Goal: Complete application form: Fill out and submit a form for a specific purpose

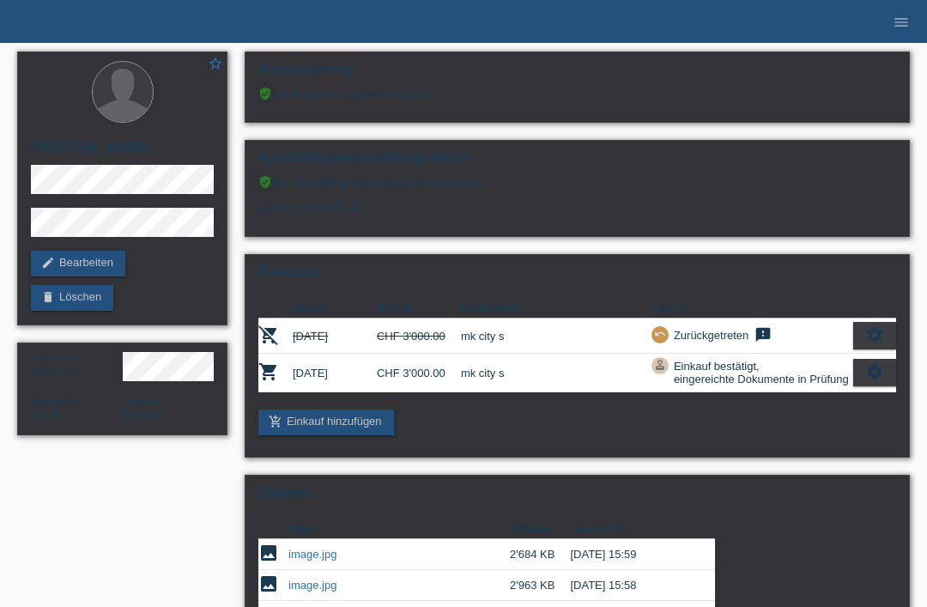
click at [888, 33] on li "menu" at bounding box center [902, 22] width 34 height 44
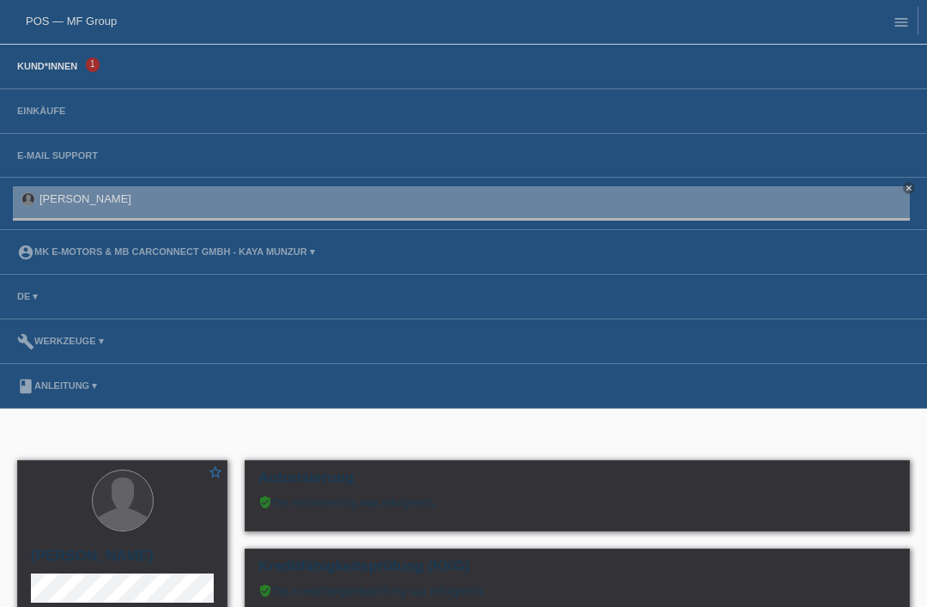
click at [27, 68] on link "Kund*innen" at bounding box center [47, 66] width 77 height 10
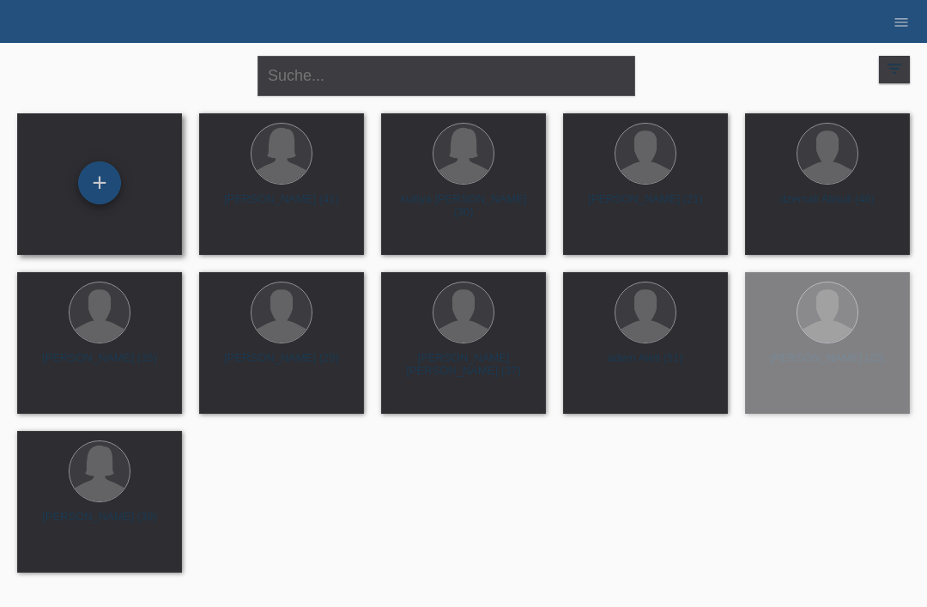
click at [94, 184] on div "+" at bounding box center [99, 182] width 41 height 29
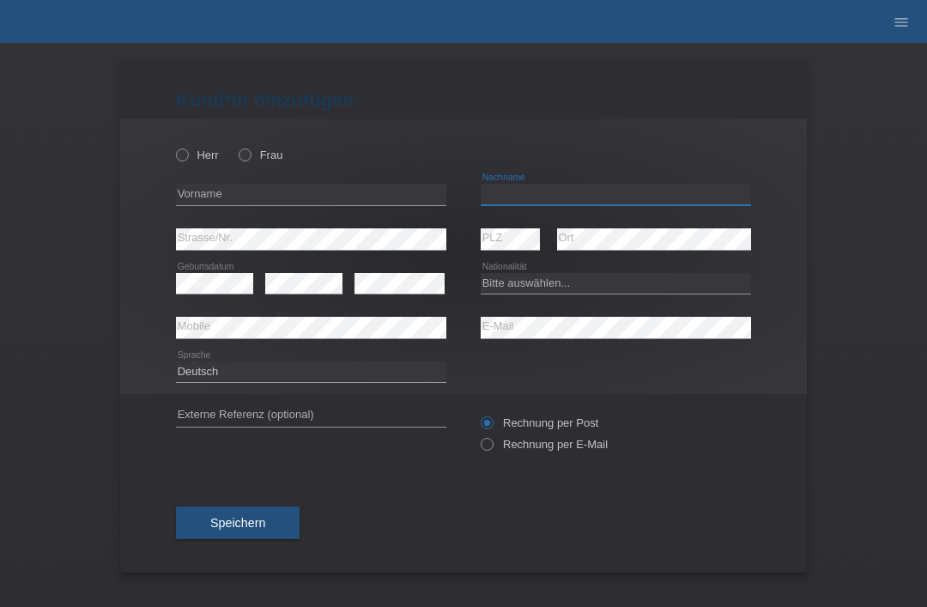
click at [605, 205] on input "text" at bounding box center [616, 194] width 271 height 21
type input "Ventrella"
click at [325, 196] on input "text" at bounding box center [311, 194] width 271 height 21
type input "giovanna antonia"
click at [561, 279] on select "Bitte auswählen... Schweiz Deutschland Liechtenstein Österreich ------------ Af…" at bounding box center [616, 283] width 271 height 21
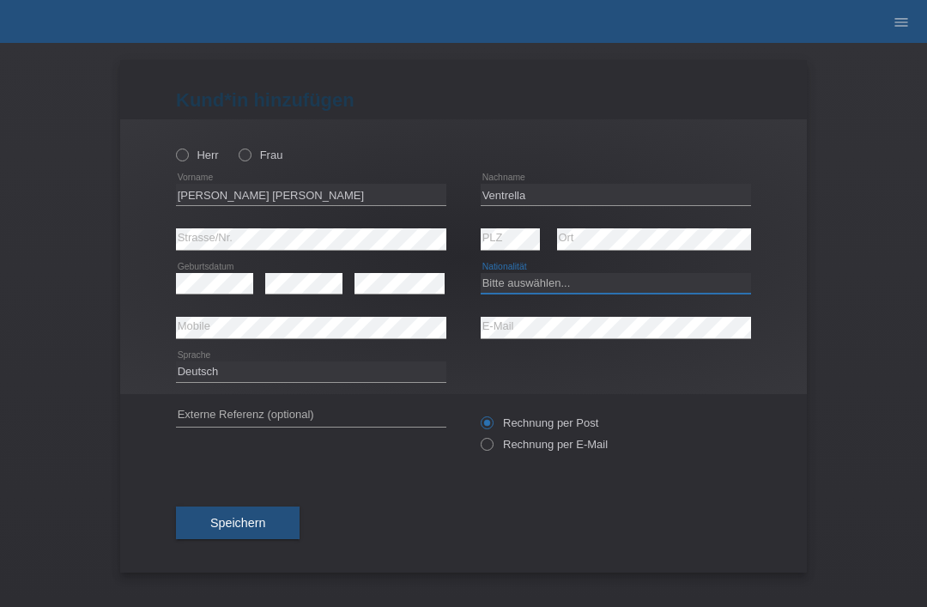
select select "IT"
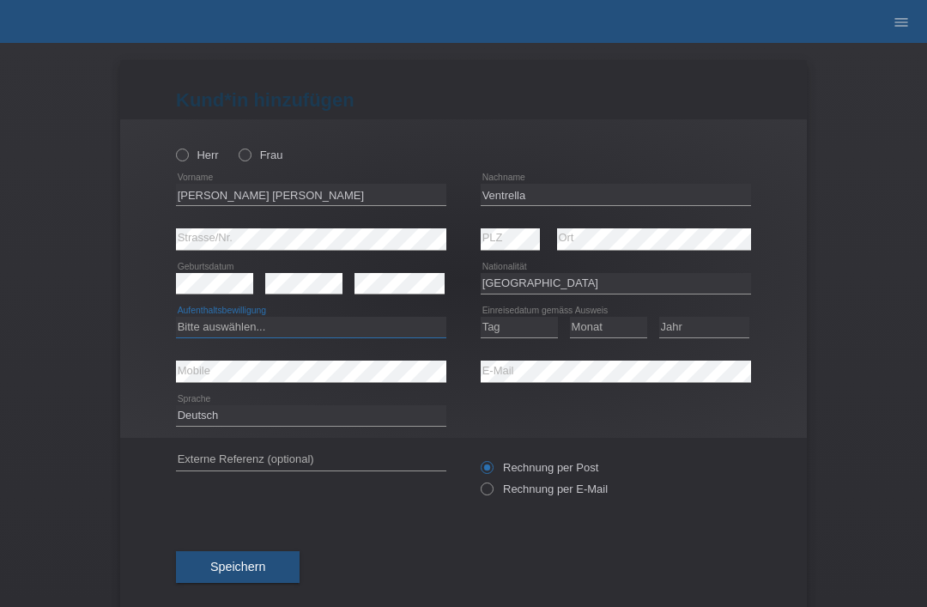
click at [326, 329] on select "Bitte auswählen... C B B - Flüchtlingsstatus Andere" at bounding box center [311, 327] width 271 height 21
select select "B"
click at [537, 333] on select "Tag 01 02 03 04 05 06 07 08 09 10 11" at bounding box center [519, 327] width 77 height 21
select select "05"
click at [629, 330] on select "Monat 01 02 03 04 05 06 07 08 09 10 11" at bounding box center [608, 327] width 77 height 21
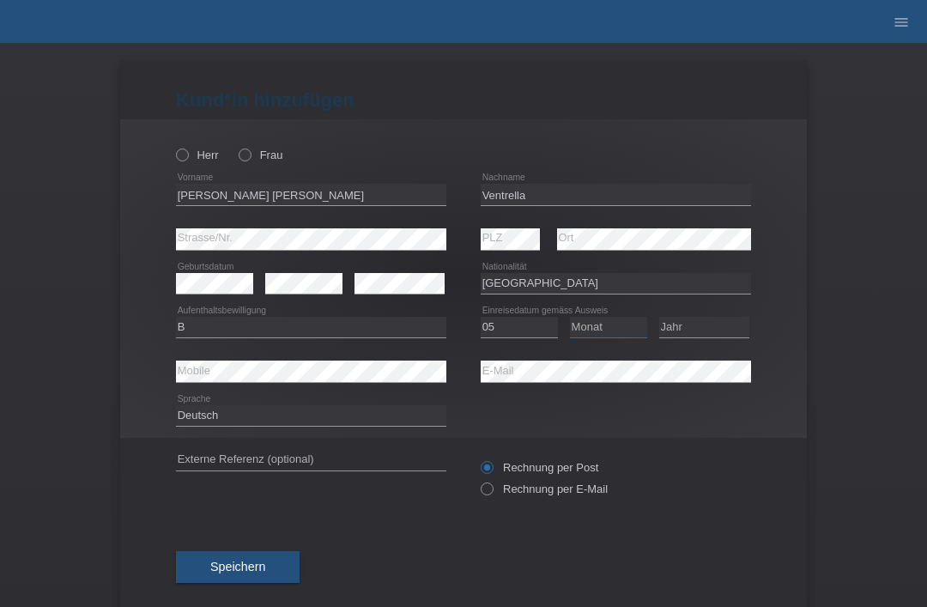
select select "10"
click at [706, 331] on select "Jahr 2025 2024 2023 2022 2021 2020 2019 2018 2017 2016 2015 2014 2013 2012 2011…" at bounding box center [705, 327] width 90 height 21
select select "2014"
click at [252, 149] on label "Frau" at bounding box center [261, 155] width 44 height 13
click at [250, 149] on input "Frau" at bounding box center [244, 154] width 11 height 11
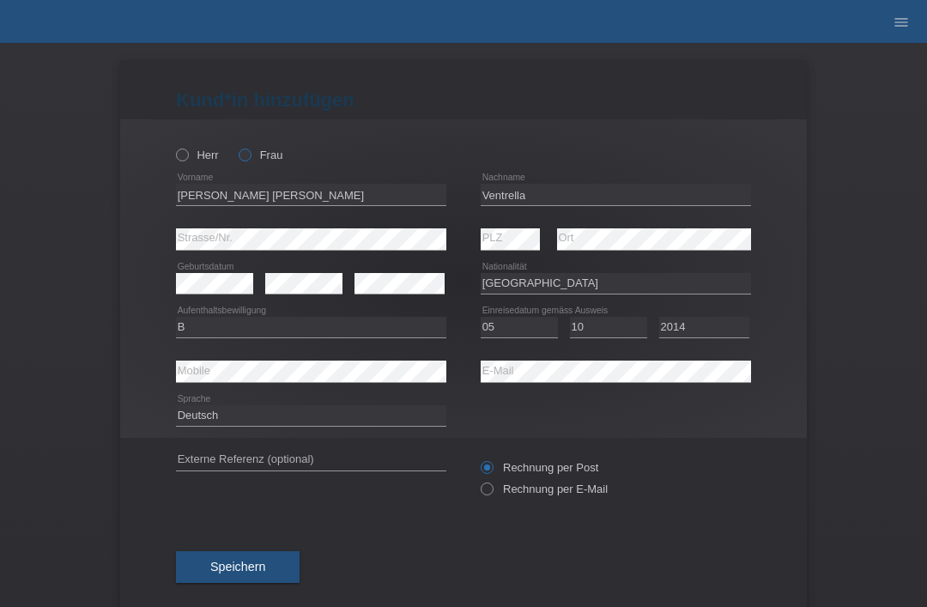
radio input "true"
click at [246, 564] on button "Speichern" at bounding box center [238, 567] width 124 height 33
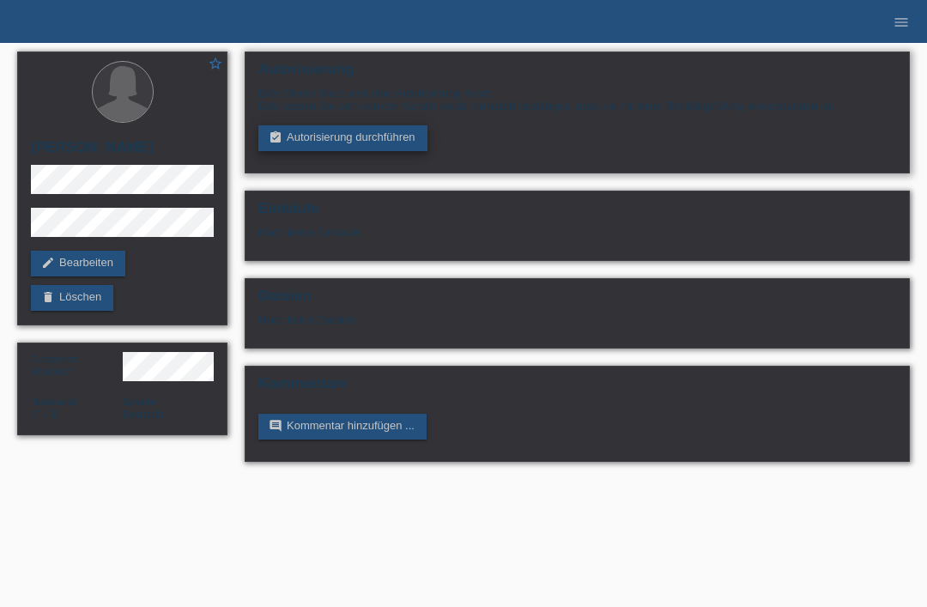
click at [349, 148] on link "assignment_turned_in Autorisierung durchführen" at bounding box center [342, 138] width 169 height 26
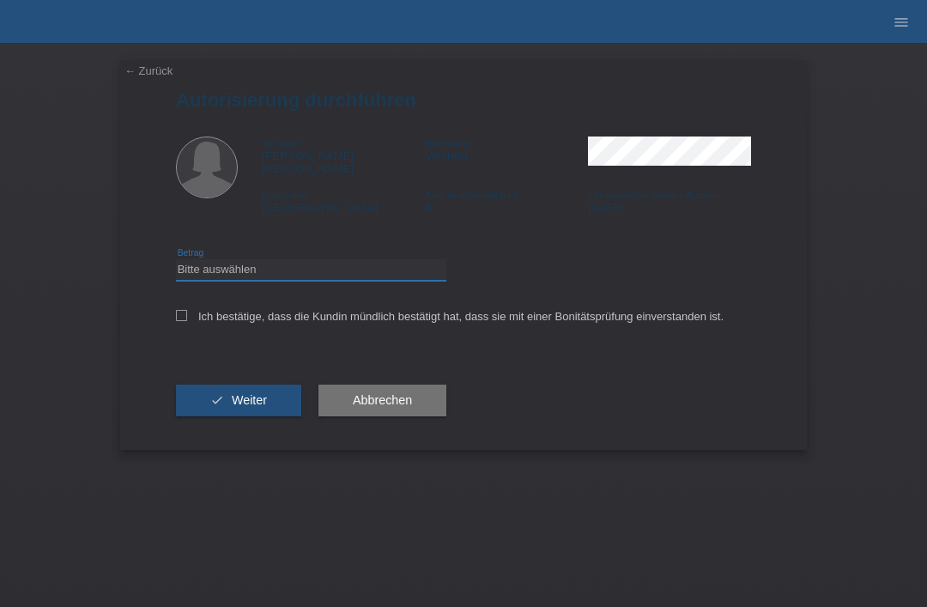
click at [270, 259] on select "Bitte auswählen CHF 1.00 - CHF 499.00 CHF 500.00 - CHF 1'999.00 CHF 2'000.00 - …" at bounding box center [311, 269] width 271 height 21
select select "3"
click at [177, 311] on icon at bounding box center [181, 315] width 11 height 11
click at [177, 311] on input "Ich bestätige, dass die Kundin mündlich bestätigt hat, dass sie mit einer Bonit…" at bounding box center [181, 315] width 11 height 11
checkbox input "true"
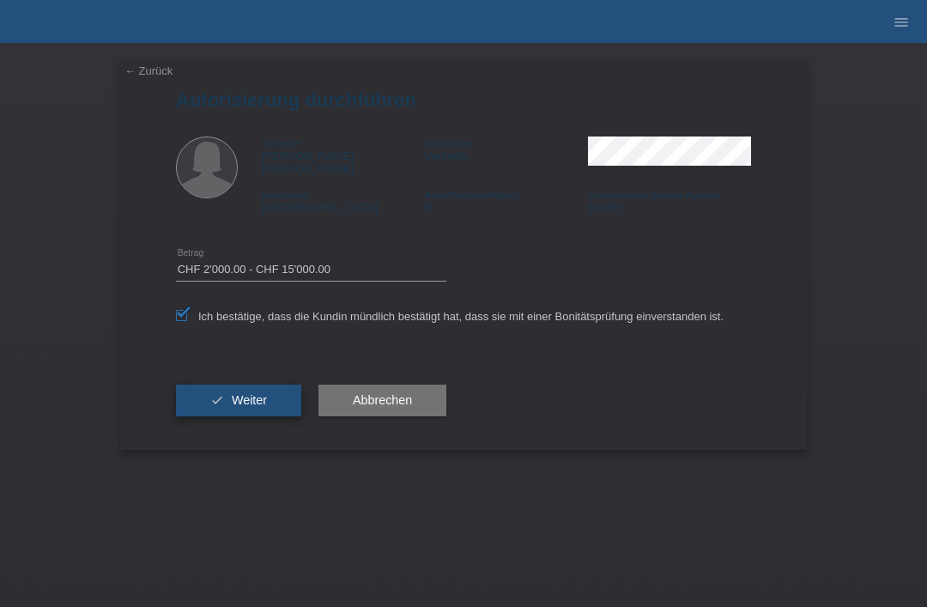
click at [217, 393] on icon "check" at bounding box center [217, 400] width 14 height 14
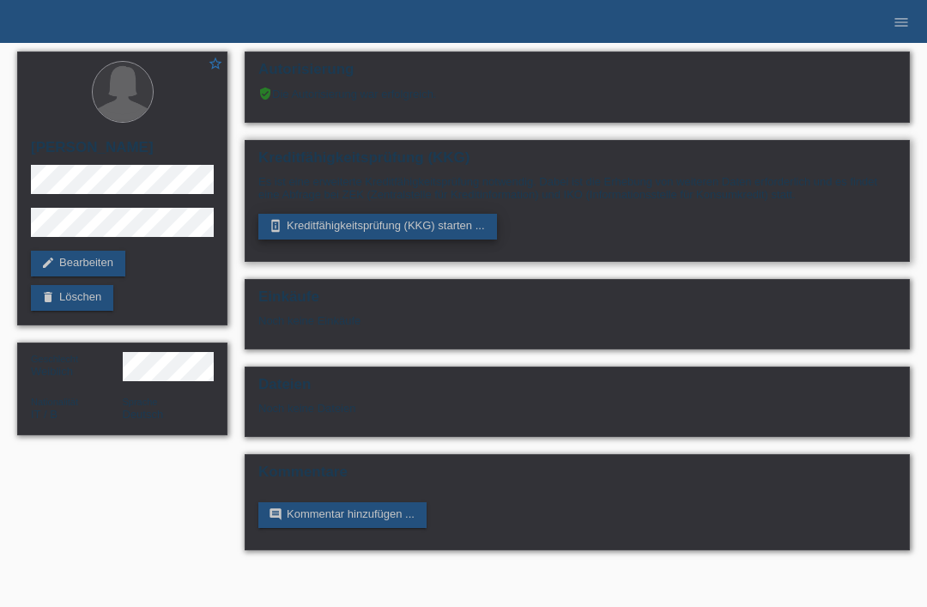
click at [404, 234] on link "perm_device_information Kreditfähigkeitsprüfung (KKG) starten ..." at bounding box center [377, 227] width 239 height 26
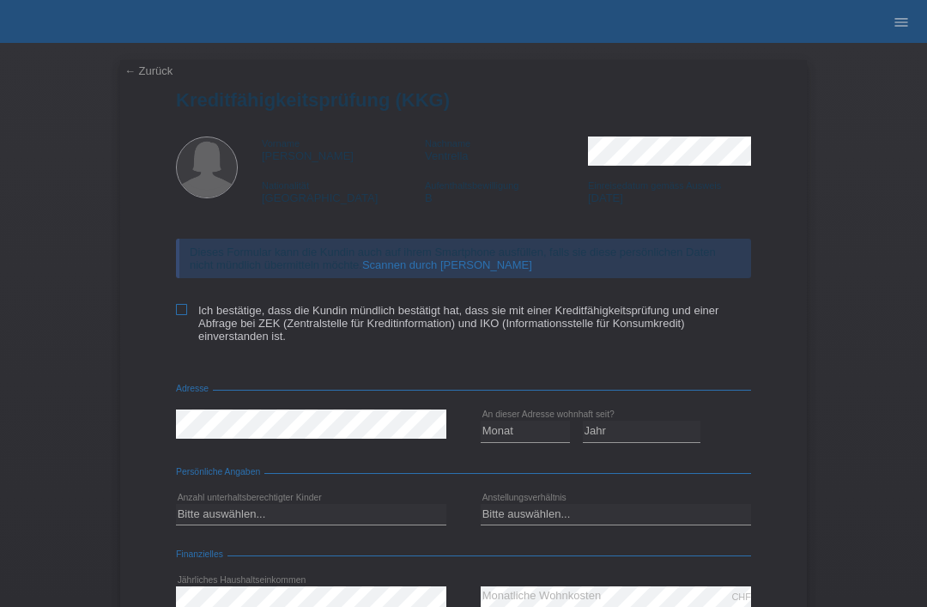
click at [183, 315] on icon at bounding box center [181, 309] width 11 height 11
click at [183, 315] on input "Ich bestätige, dass die Kundin mündlich bestätigt hat, dass sie mit einer Kredi…" at bounding box center [181, 309] width 11 height 11
checkbox input "true"
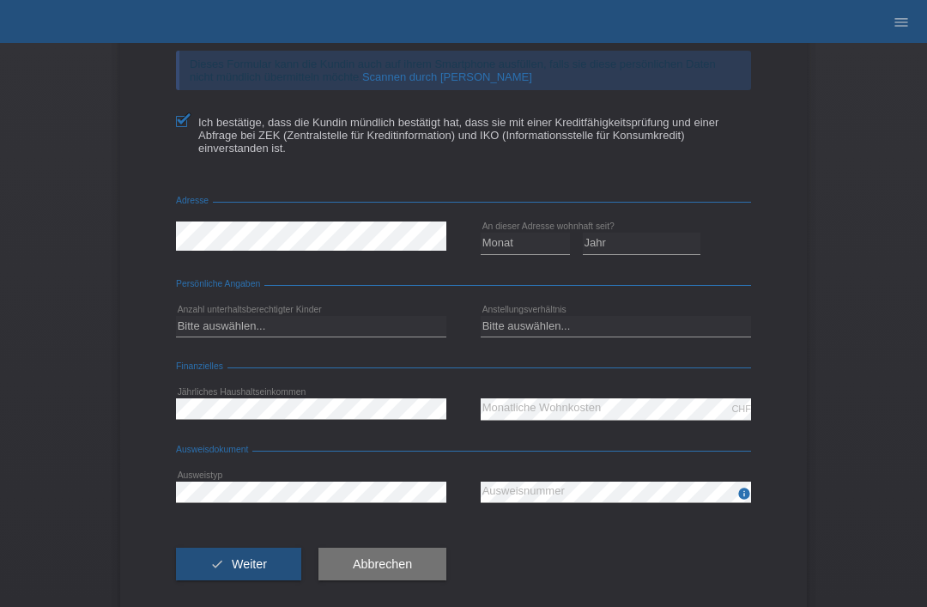
scroll to position [192, 0]
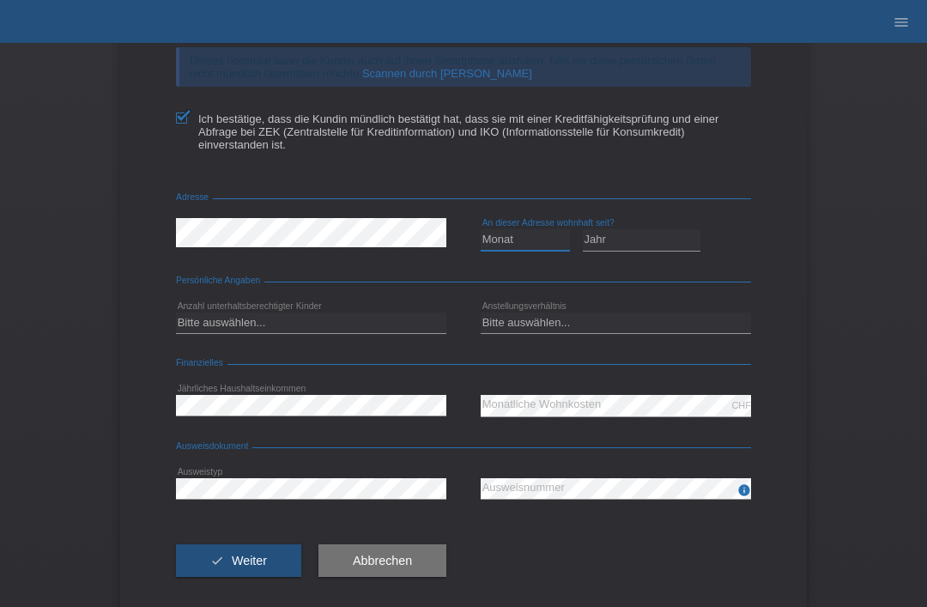
click at [535, 250] on select "Monat 01 02 03 04 05 06 07 08 09 10" at bounding box center [525, 239] width 89 height 21
select select "01"
click at [663, 278] on form "Kreditfähigkeitsprüfung (KKG) Vorname [PERSON_NAME] Nachname Ventrella National…" at bounding box center [463, 254] width 575 height 713
click at [661, 250] on select "Jahr 2025 2024 2023 2022 2021 2020 2019 2018 2017 2016 2015 2014 2013 2012 2011…" at bounding box center [642, 239] width 119 height 21
select select "2016"
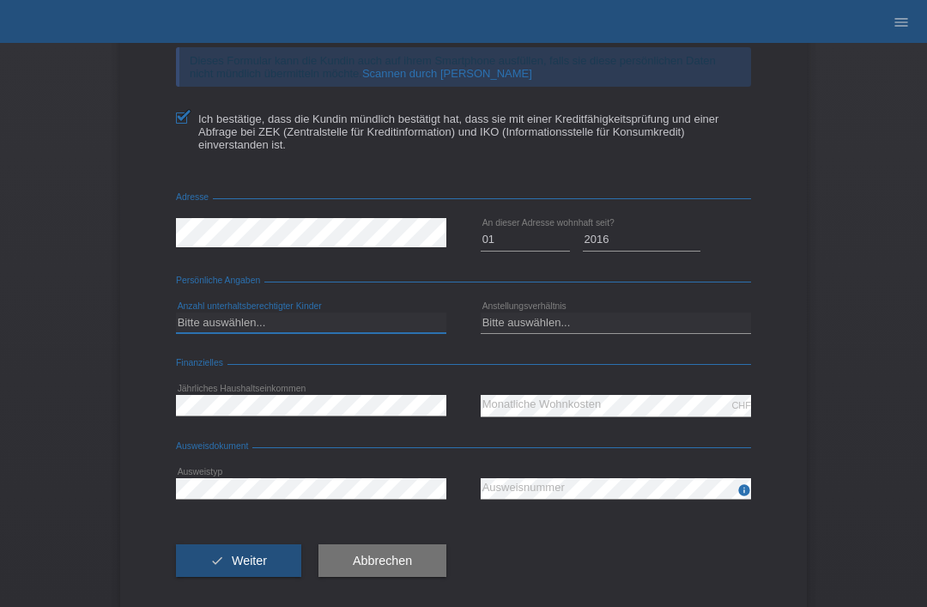
click at [368, 333] on select "Bitte auswählen... 0 1 2 3 4 5 6 7 8 9" at bounding box center [311, 323] width 271 height 21
select select "0"
click at [581, 333] on select "Bitte auswählen... Unbefristet Befristet Lehrling/Student Pensioniert Nicht arb…" at bounding box center [616, 323] width 271 height 21
select select "UNLIMITED"
click at [346, 488] on div "error Ausweistyp" at bounding box center [311, 489] width 271 height 44
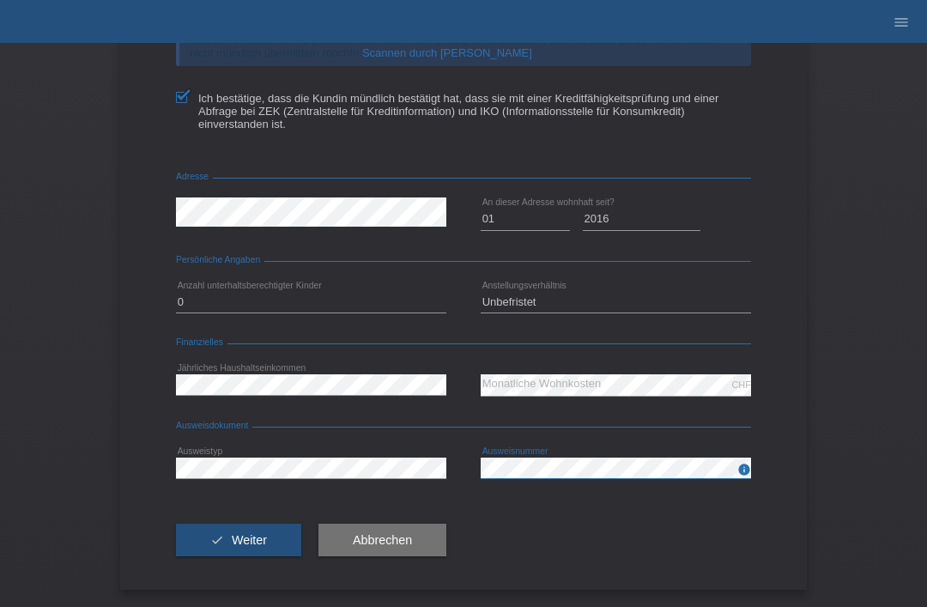
scroll to position [228, 0]
click at [258, 533] on span "Weiter" at bounding box center [249, 540] width 35 height 14
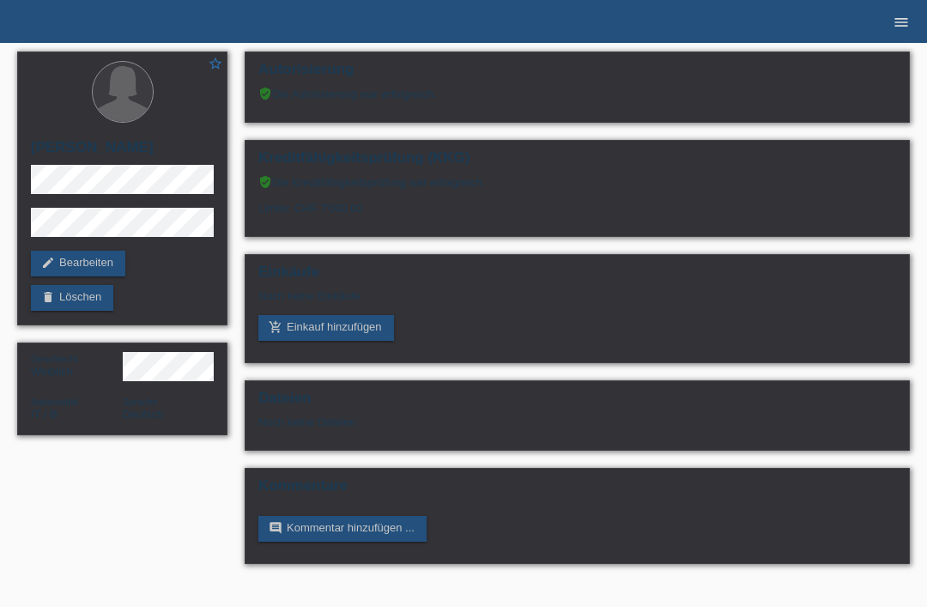
click at [900, 27] on icon "menu" at bounding box center [901, 22] width 17 height 17
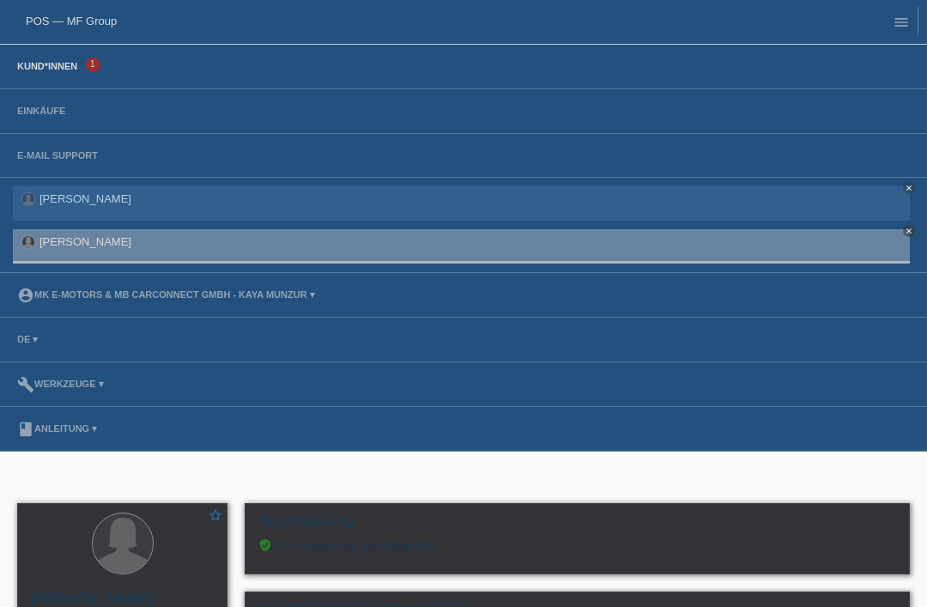
click at [33, 67] on link "Kund*innen" at bounding box center [47, 66] width 77 height 10
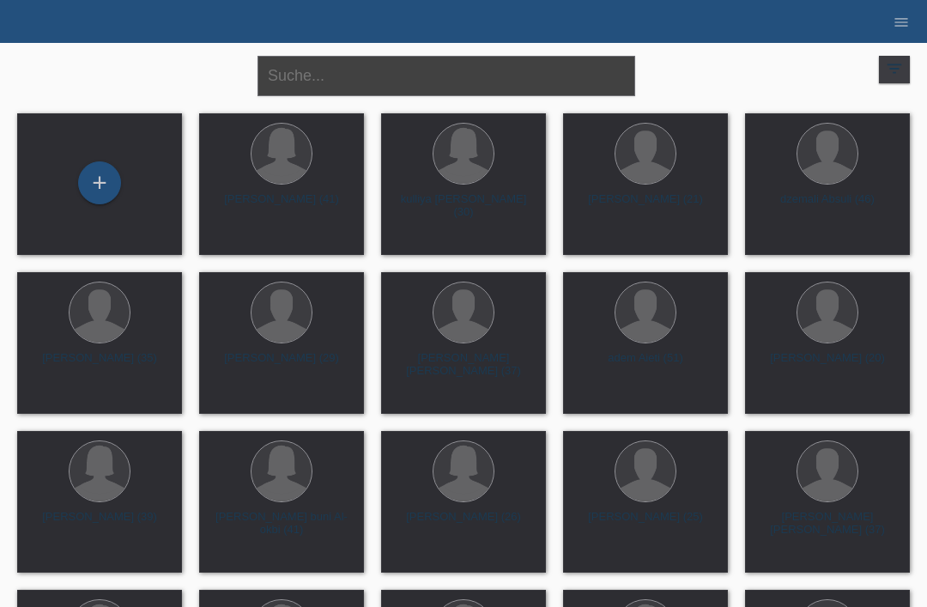
click at [314, 66] on input "text" at bounding box center [447, 76] width 378 height 40
type input "Atanes"
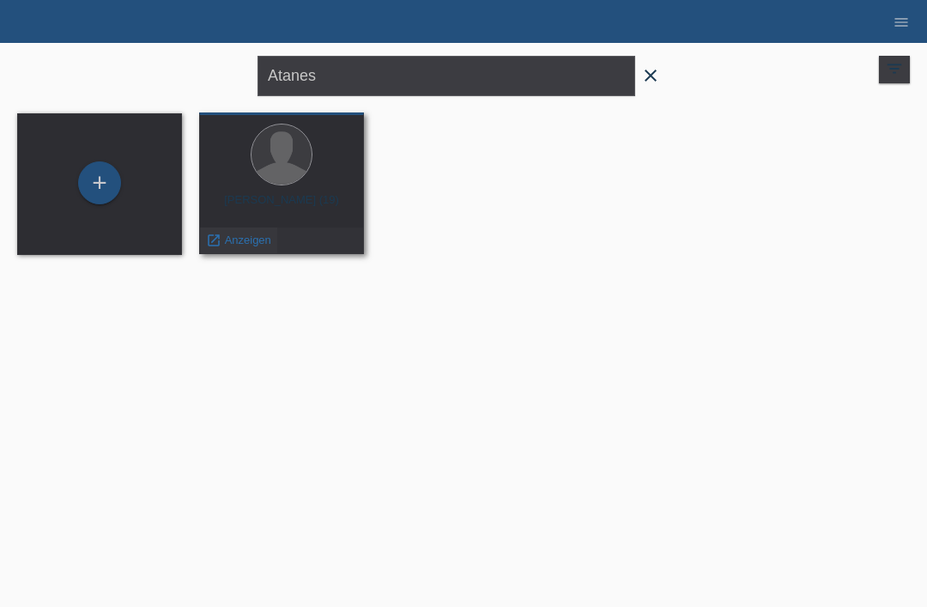
click at [237, 246] on span "Anzeigen" at bounding box center [248, 240] width 46 height 13
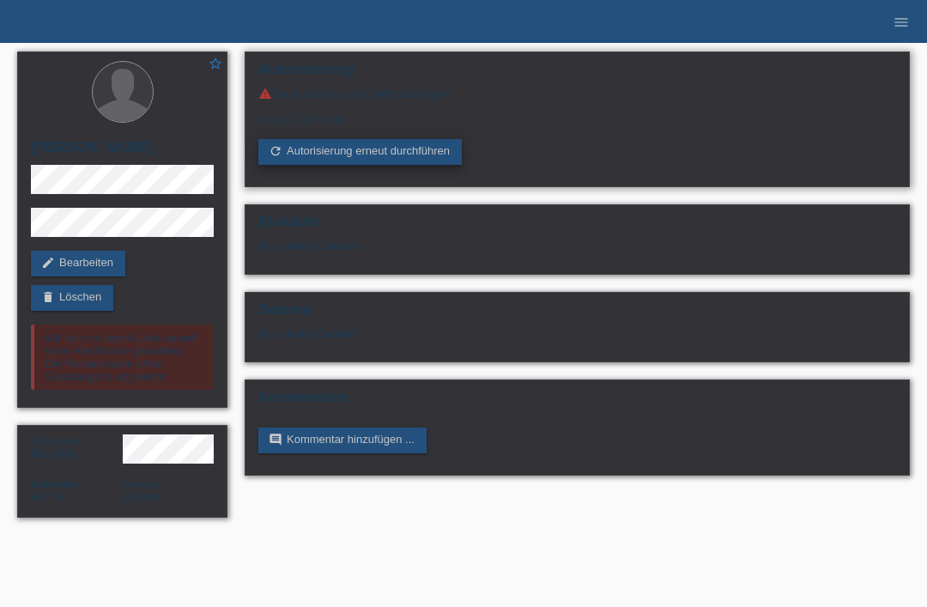
click at [313, 152] on link "refresh Autorisierung erneut durchführen" at bounding box center [360, 152] width 204 height 26
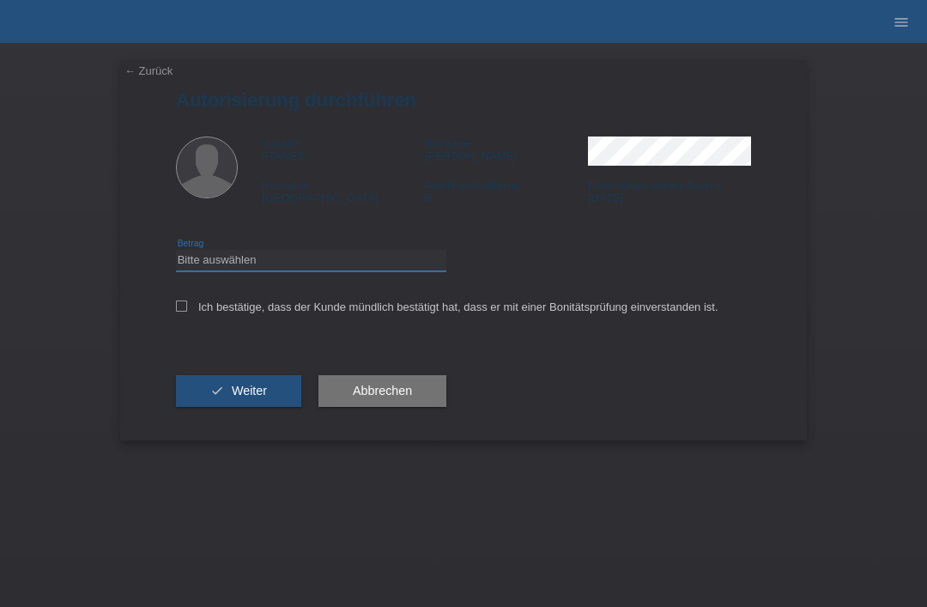
click at [211, 256] on select "Bitte auswählen CHF 1.00 - CHF 499.00 CHF 500.00 - CHF 1'999.00 CHF 2'000.00 - …" at bounding box center [311, 260] width 271 height 21
select select "3"
click at [187, 307] on label "Ich bestätige, dass der Kunde mündlich bestätigt hat, dass er mit einer Bonität…" at bounding box center [447, 307] width 543 height 13
click at [187, 307] on input "Ich bestätige, dass der Kunde mündlich bestätigt hat, dass er mit einer Bonität…" at bounding box center [181, 306] width 11 height 11
checkbox input "true"
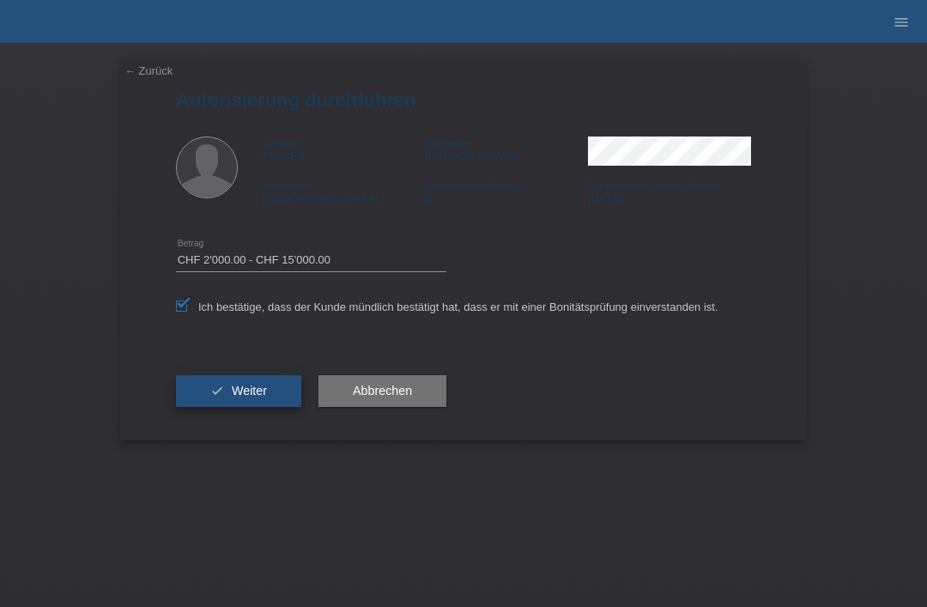
click at [198, 399] on button "check Weiter" at bounding box center [238, 391] width 125 height 33
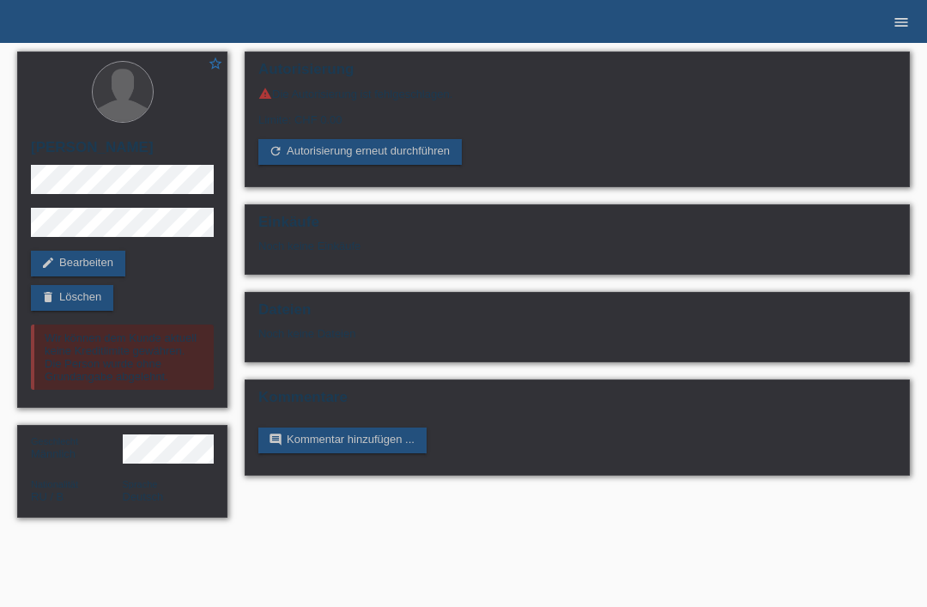
click at [907, 17] on icon "menu" at bounding box center [901, 22] width 17 height 17
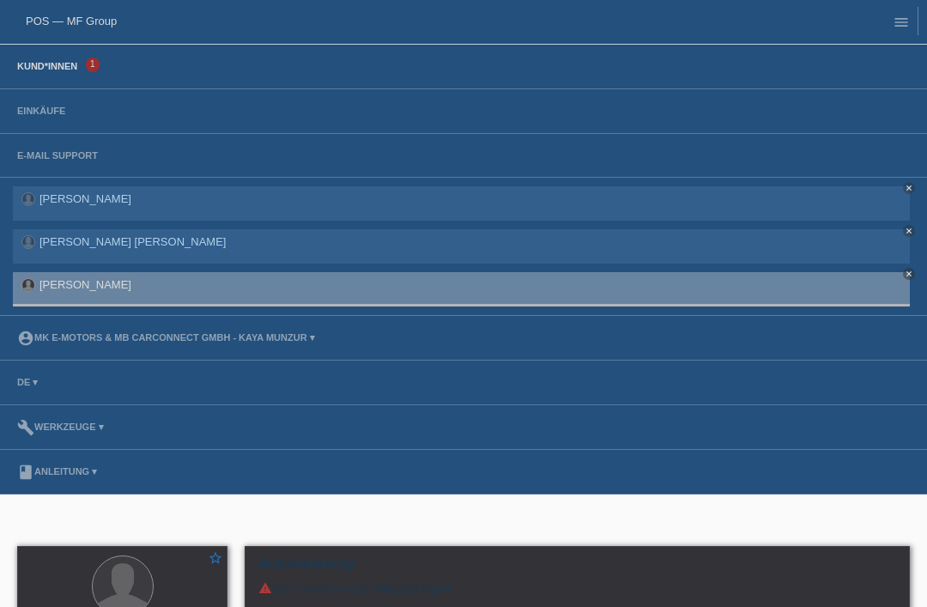
click at [40, 63] on link "Kund*innen" at bounding box center [47, 66] width 77 height 10
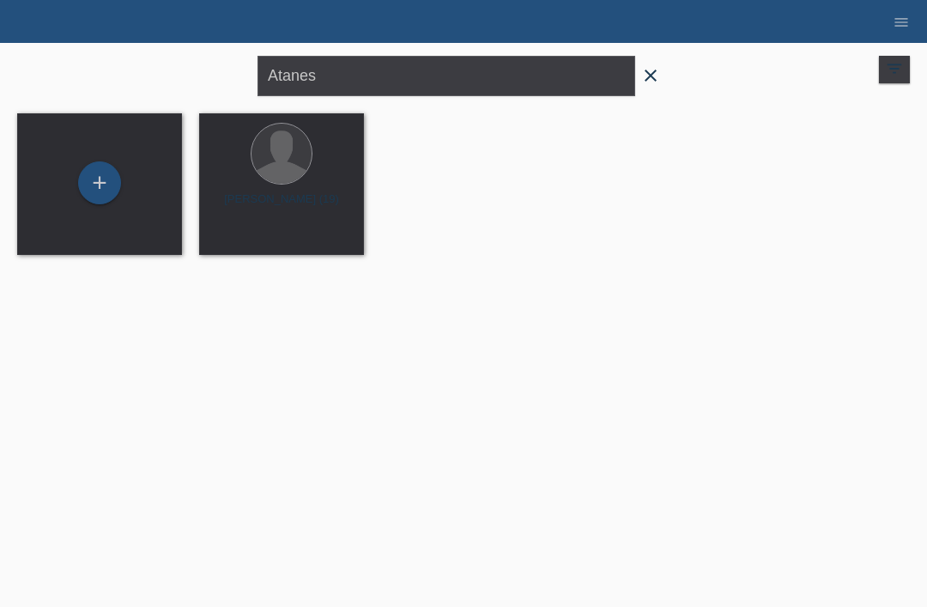
click at [652, 77] on icon "close" at bounding box center [651, 75] width 21 height 21
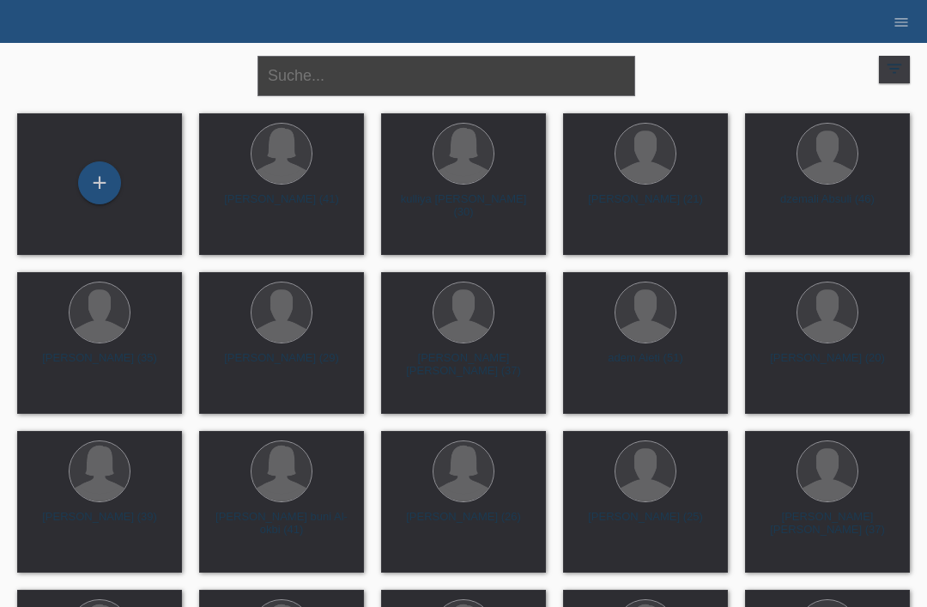
click at [307, 77] on input "text" at bounding box center [447, 76] width 378 height 40
type input "Ventrella"
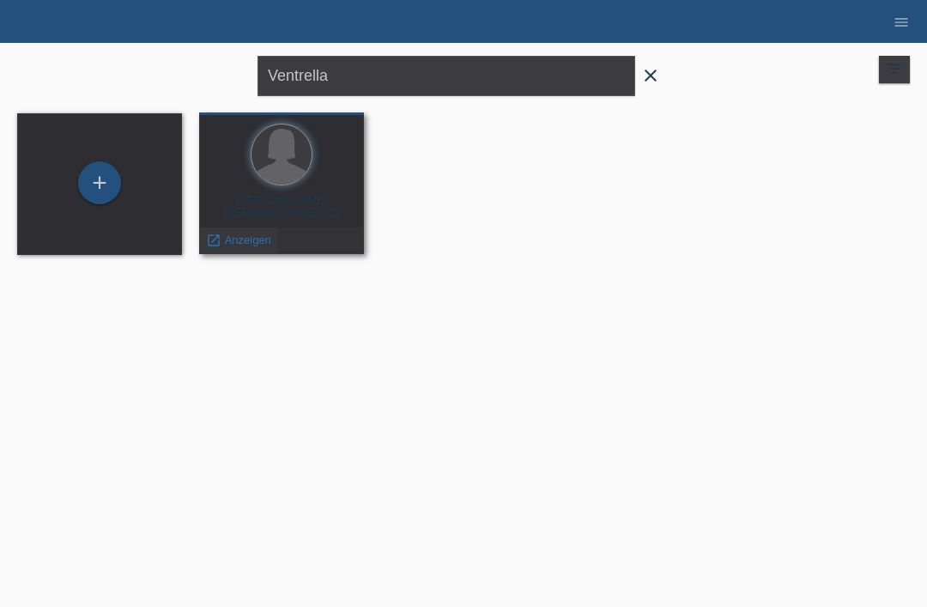
click at [237, 244] on span "Anzeigen" at bounding box center [248, 240] width 46 height 13
